Goal: Transaction & Acquisition: Purchase product/service

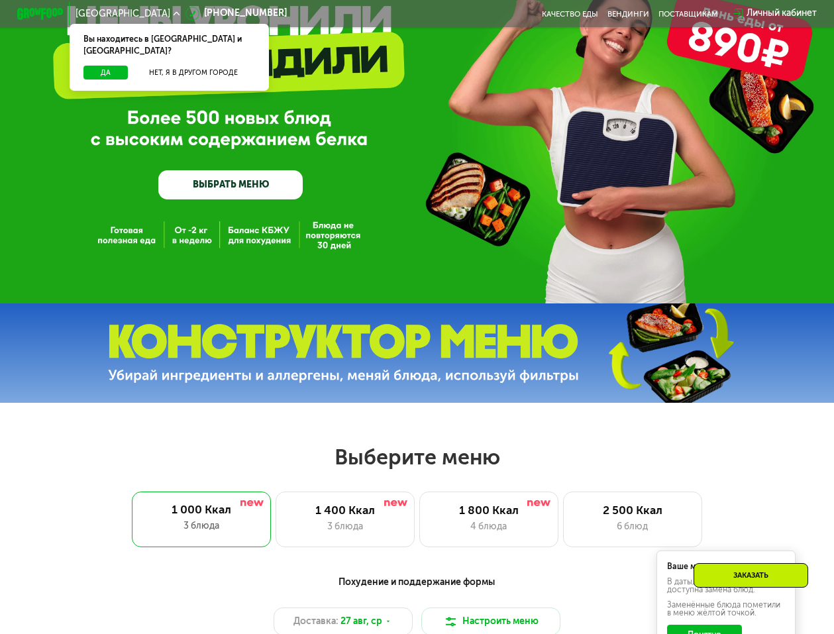
scroll to position [133, 0]
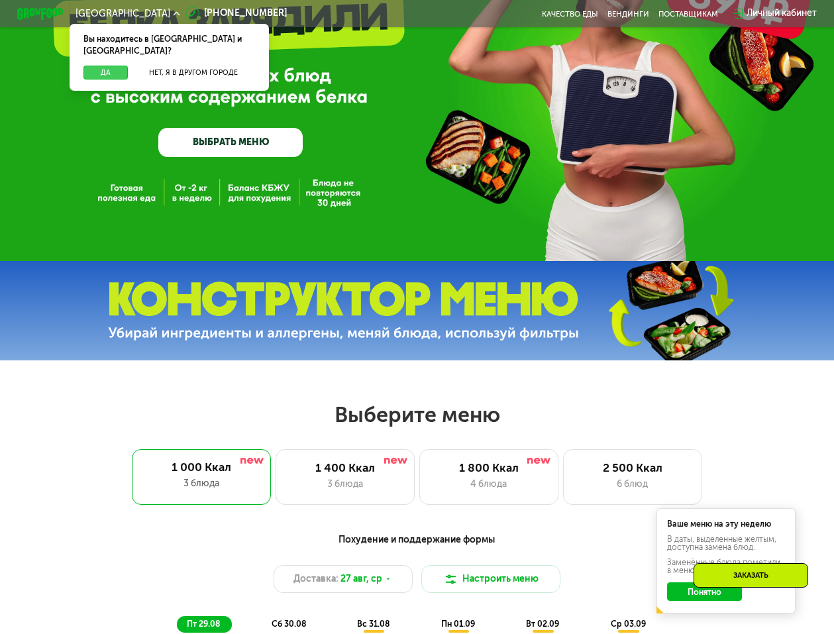
click at [99, 66] on button "Да" at bounding box center [105, 73] width 44 height 14
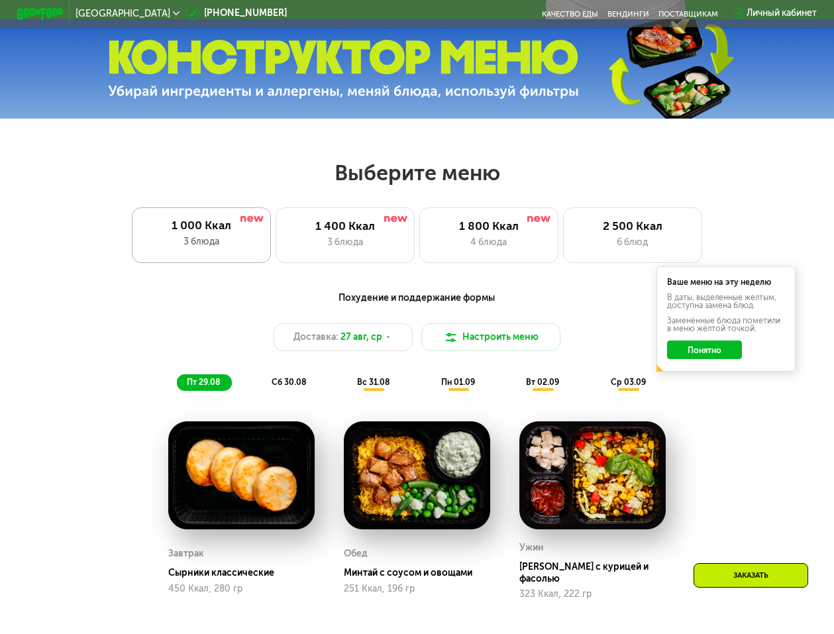
scroll to position [398, 0]
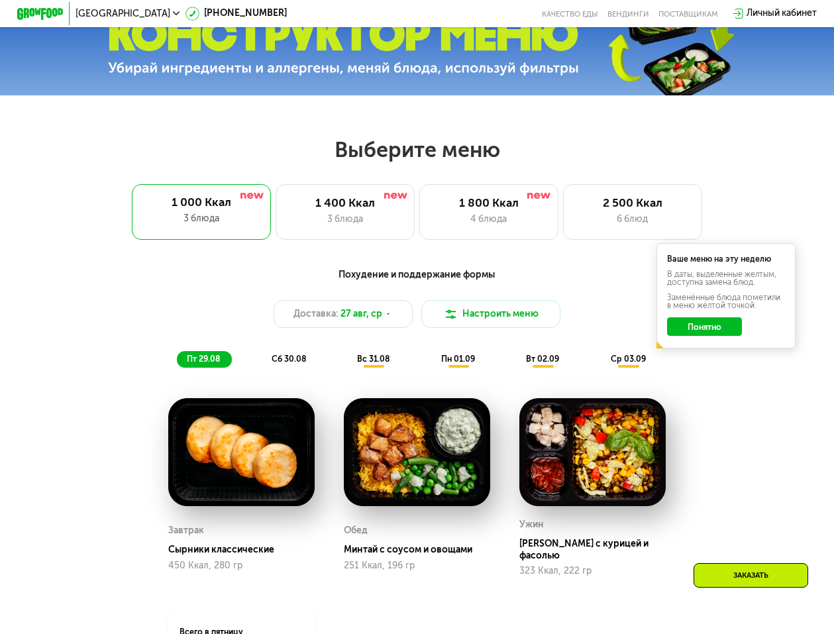
click at [705, 335] on button "Понятно" at bounding box center [704, 326] width 74 height 19
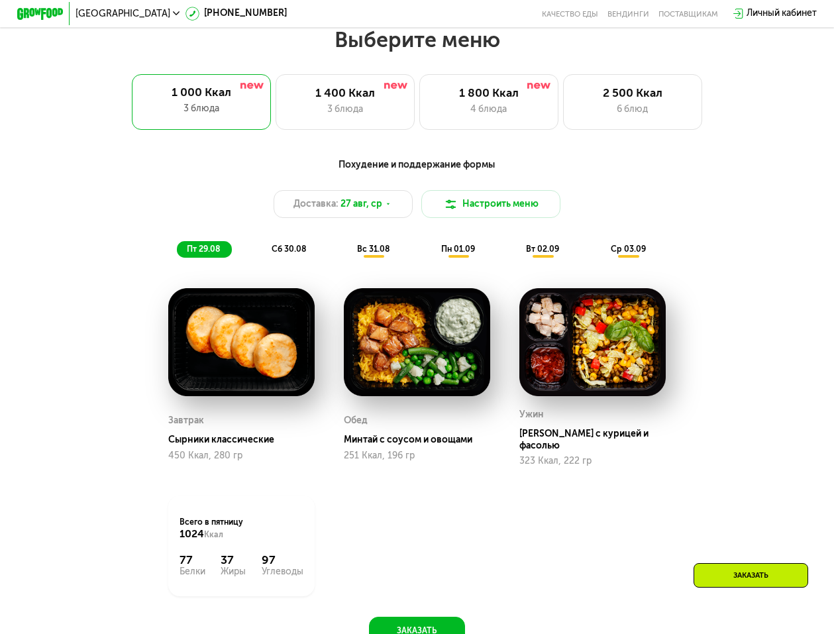
scroll to position [530, 0]
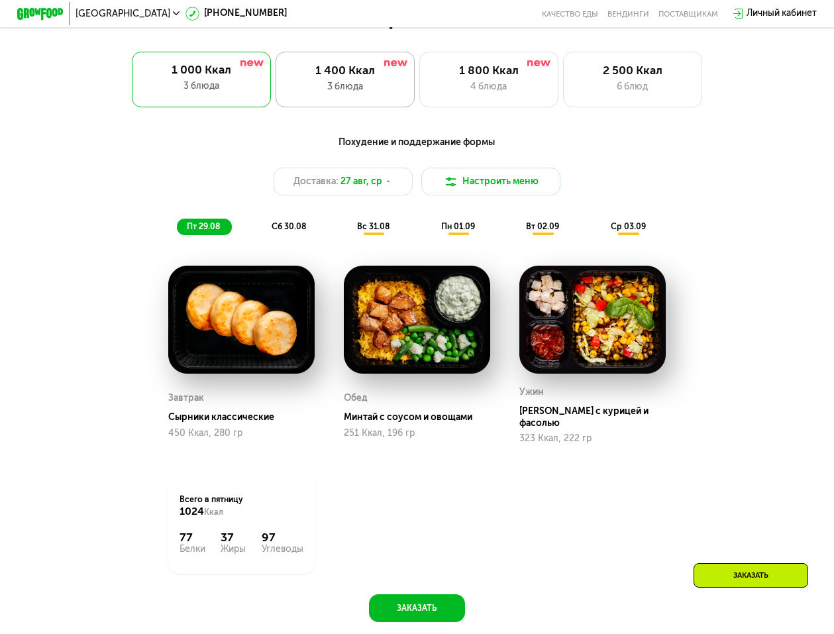
click at [343, 91] on div "3 блюда" at bounding box center [345, 87] width 115 height 14
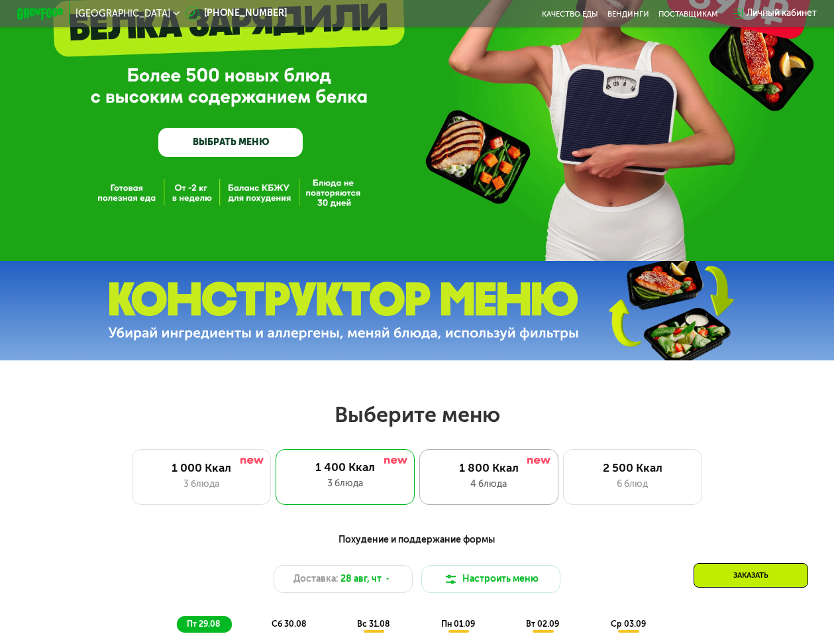
scroll to position [331, 0]
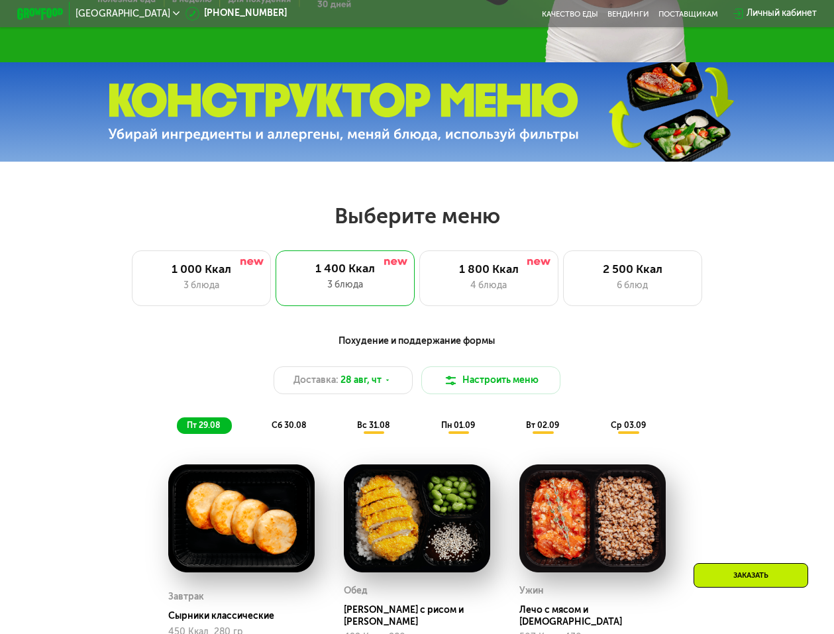
click at [300, 430] on span "сб 30.08" at bounding box center [289, 425] width 34 height 10
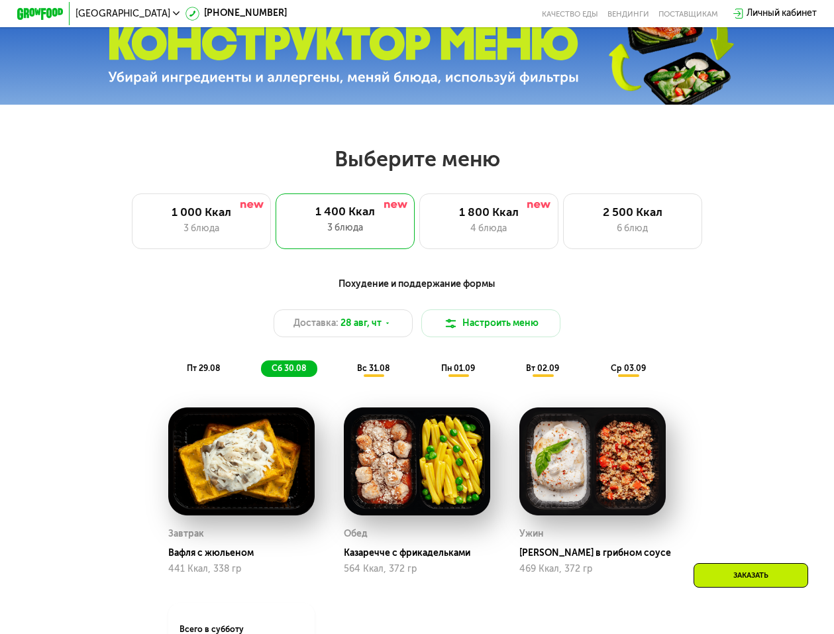
scroll to position [464, 0]
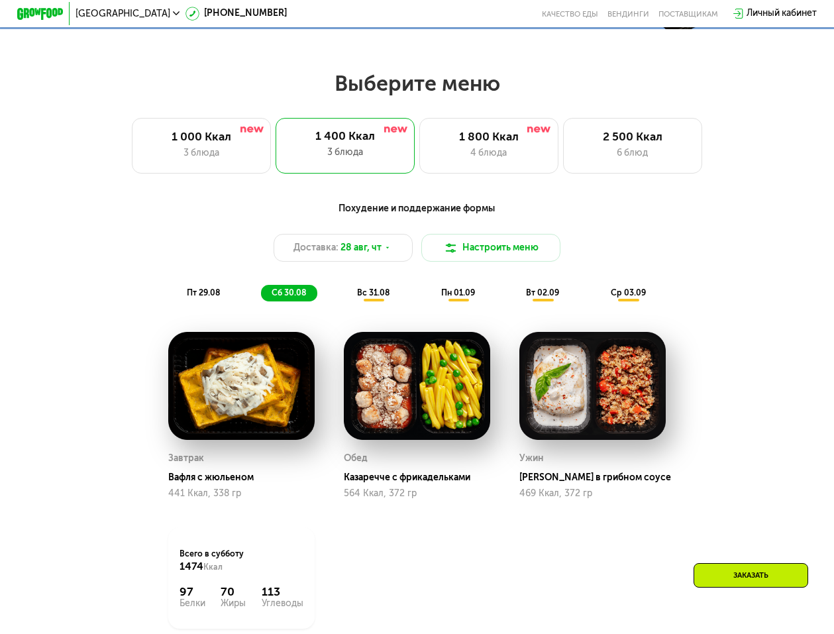
click at [431, 301] on div "вс 31.08" at bounding box center [459, 293] width 56 height 16
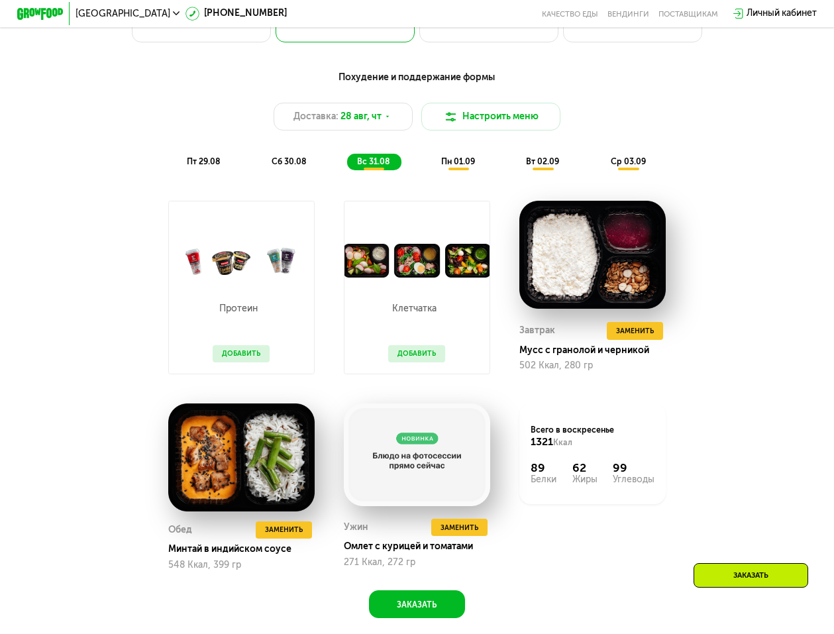
scroll to position [530, 0]
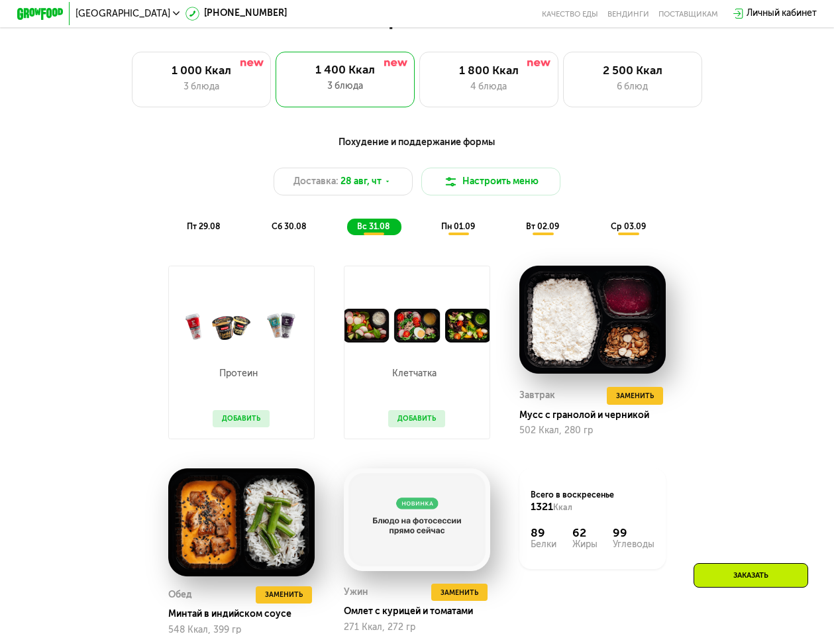
click at [442, 231] on span "пн 01.09" at bounding box center [458, 226] width 34 height 10
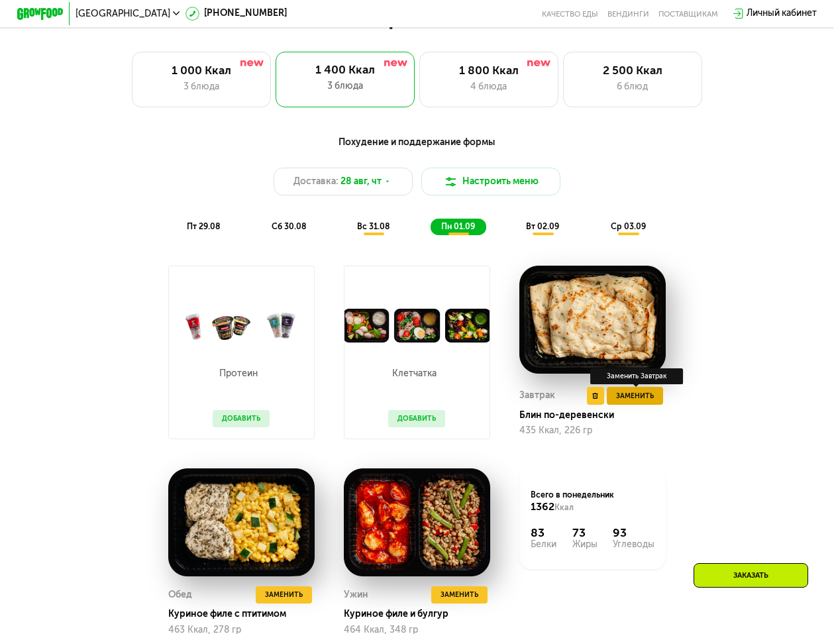
click at [648, 402] on span "Заменить" at bounding box center [635, 395] width 38 height 11
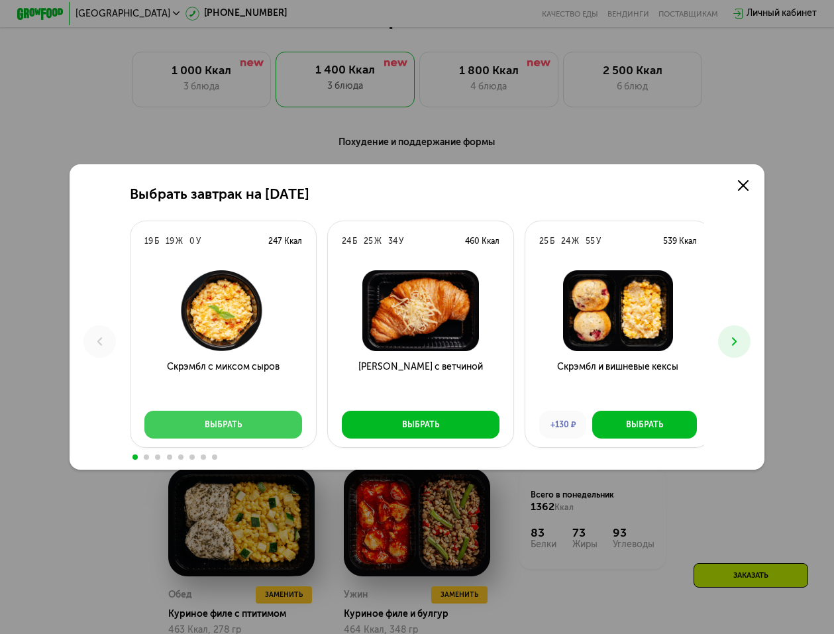
click at [249, 428] on button "Выбрать" at bounding box center [223, 425] width 158 height 28
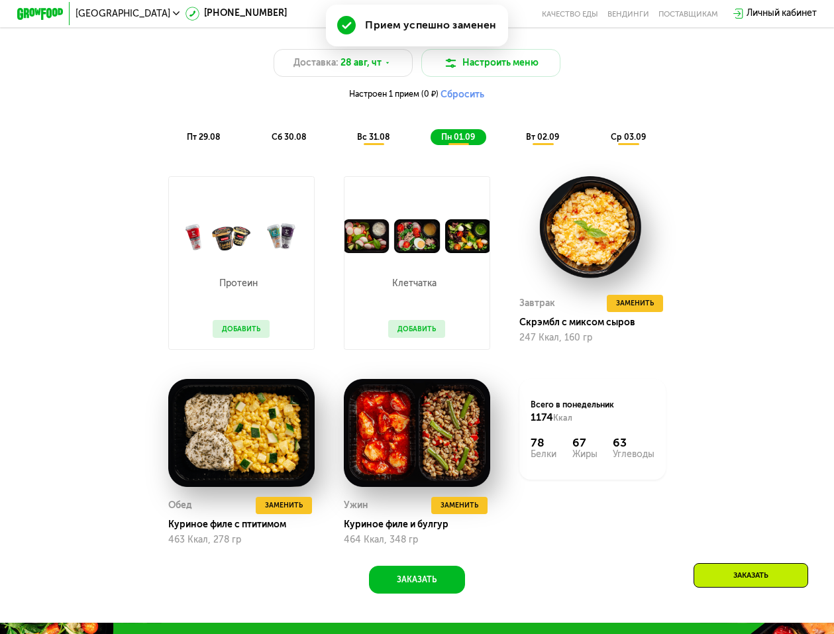
scroll to position [729, 0]
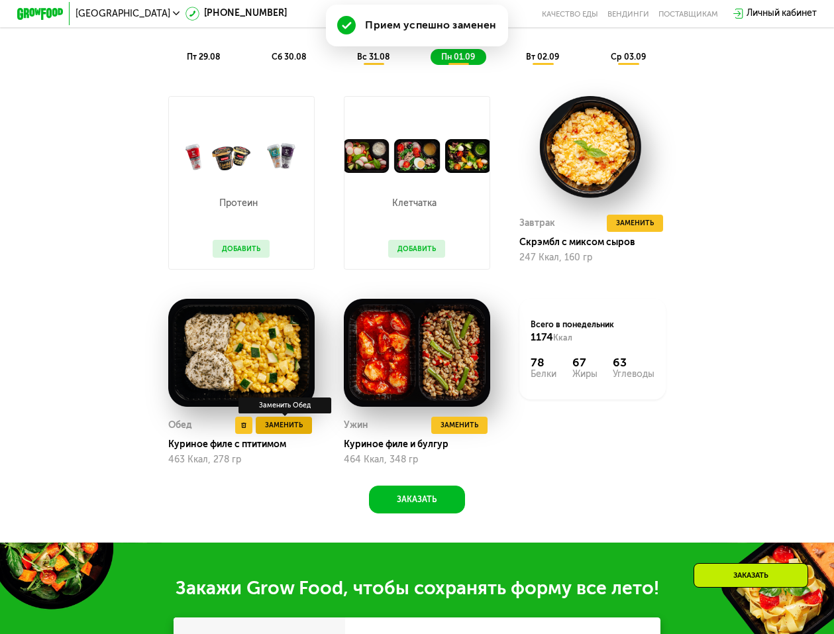
click at [298, 431] on span "Заменить" at bounding box center [284, 424] width 38 height 11
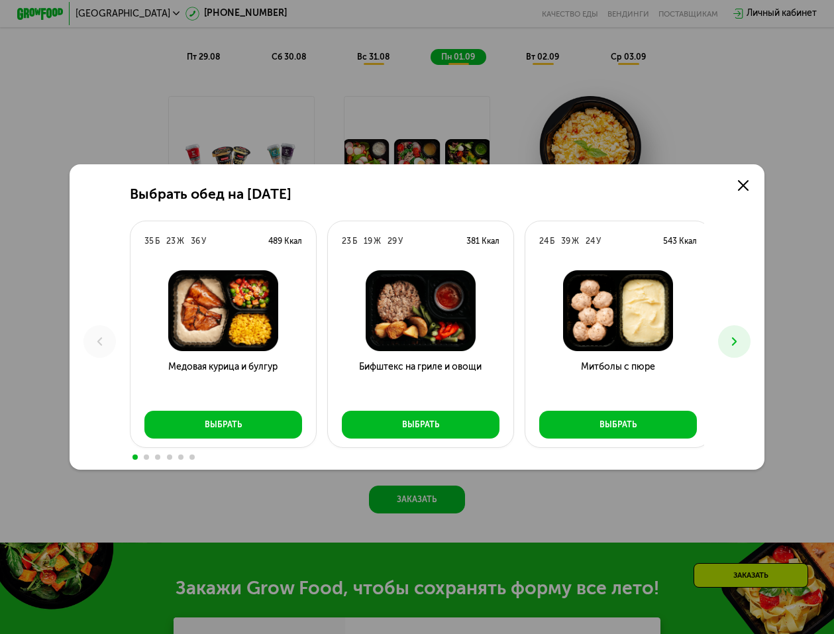
click at [732, 335] on icon at bounding box center [735, 342] width 14 height 14
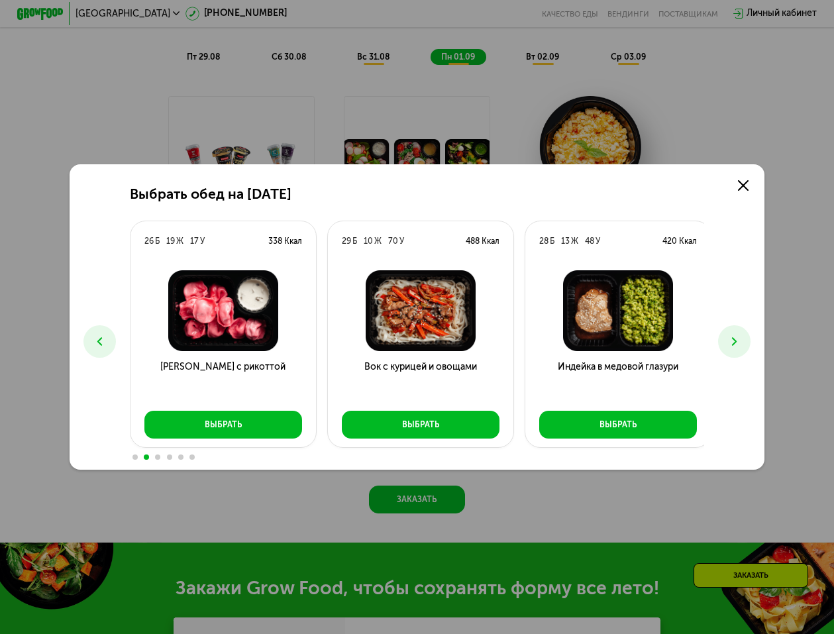
click at [732, 335] on icon at bounding box center [735, 342] width 14 height 14
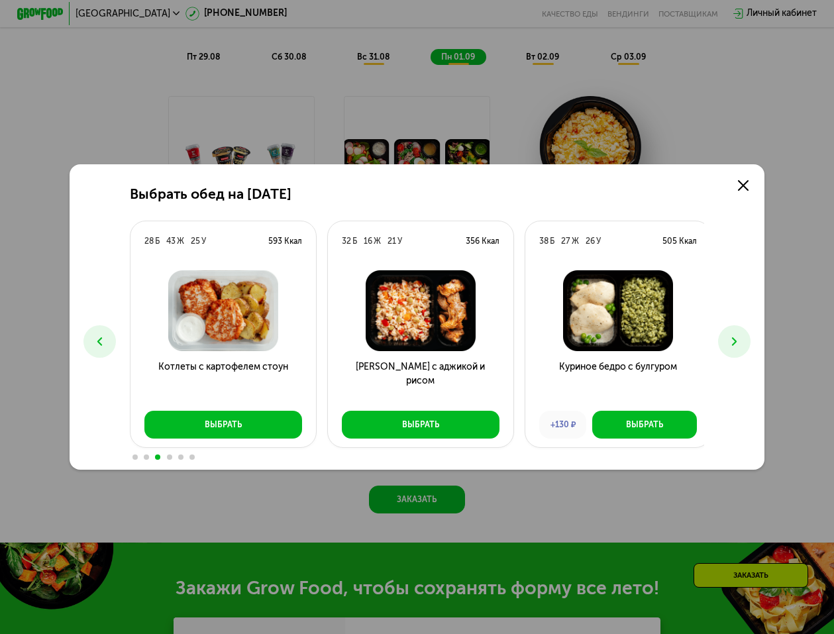
click at [732, 335] on icon at bounding box center [735, 342] width 14 height 14
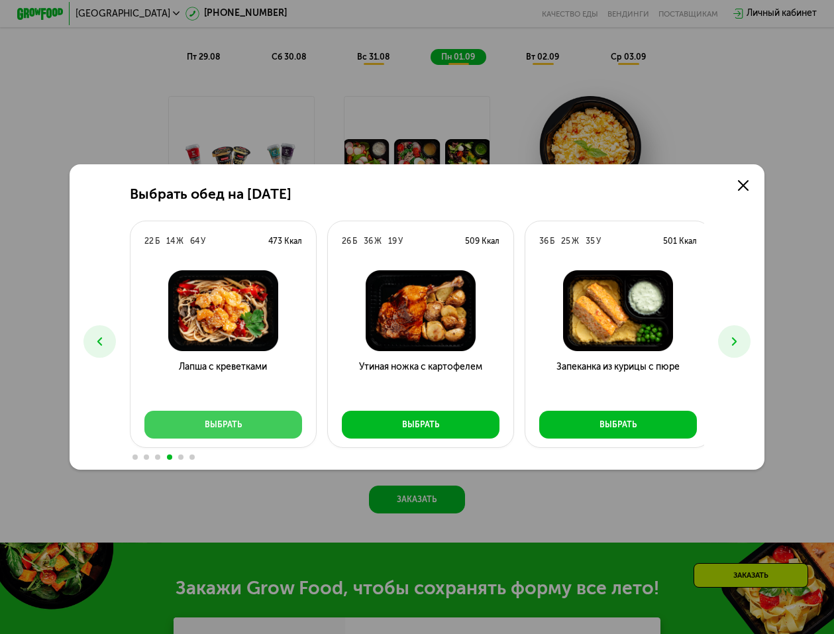
click at [199, 424] on button "Выбрать" at bounding box center [223, 425] width 158 height 28
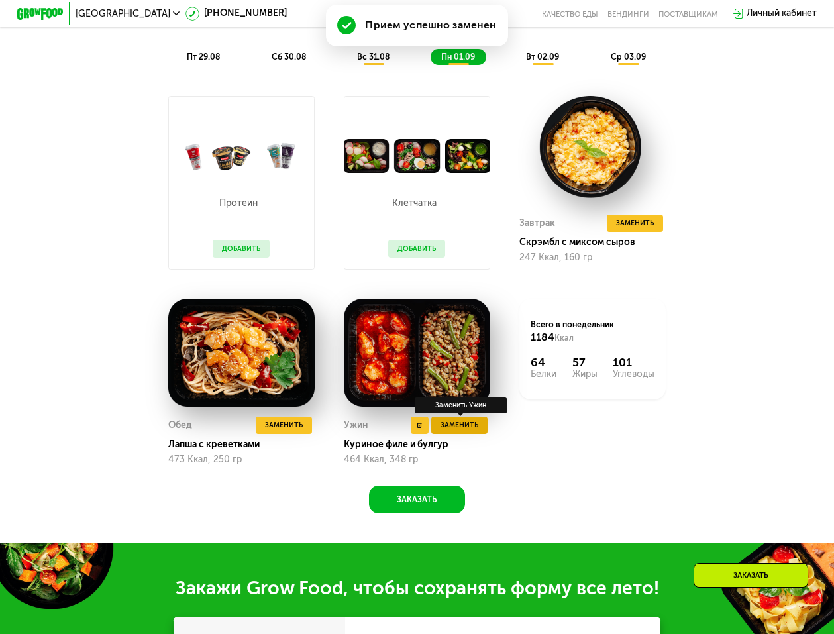
click at [467, 431] on span "Заменить" at bounding box center [460, 424] width 38 height 11
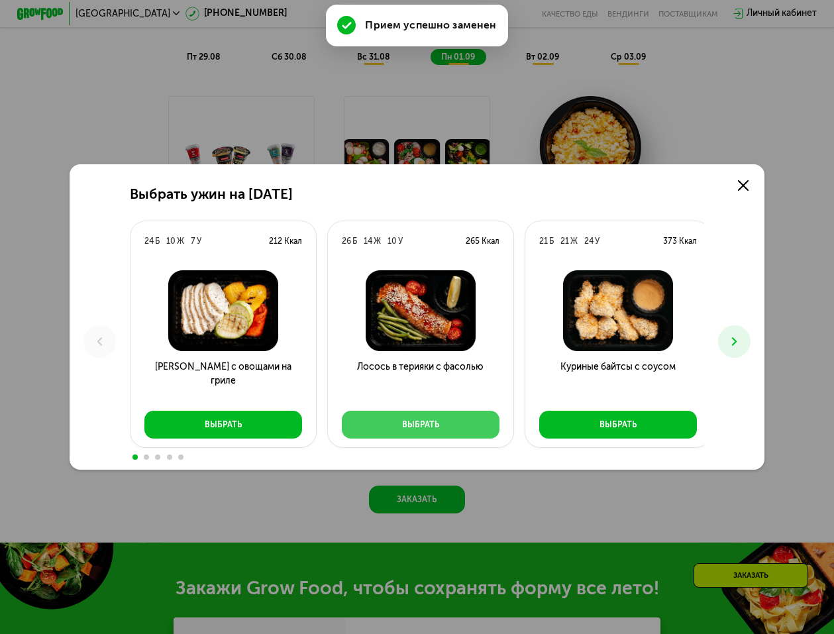
click at [439, 426] on button "Выбрать" at bounding box center [421, 425] width 158 height 28
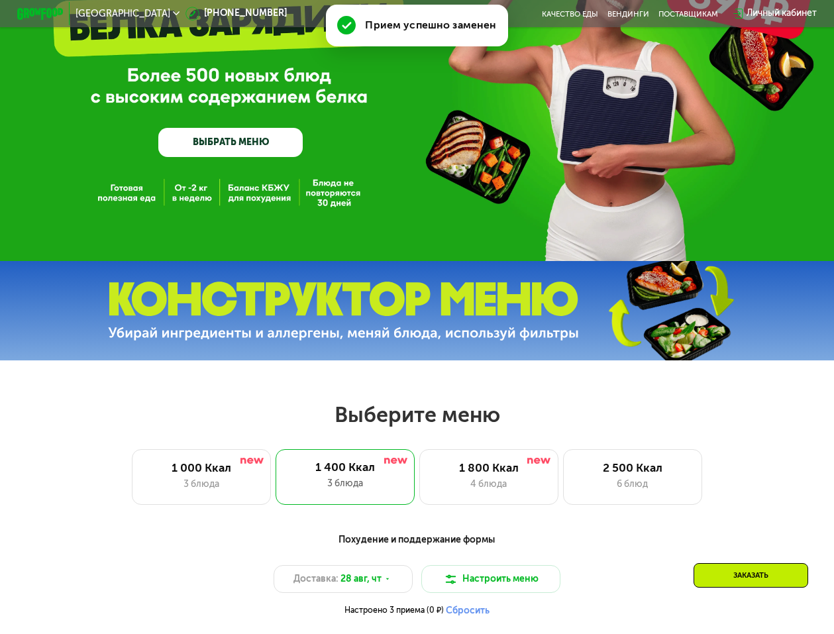
scroll to position [0, 0]
